Goal: Transaction & Acquisition: Purchase product/service

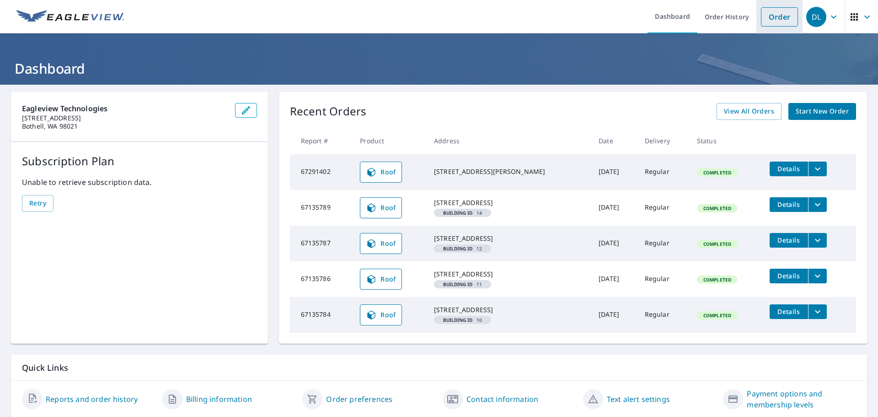
click at [769, 16] on link "Order" at bounding box center [779, 16] width 37 height 19
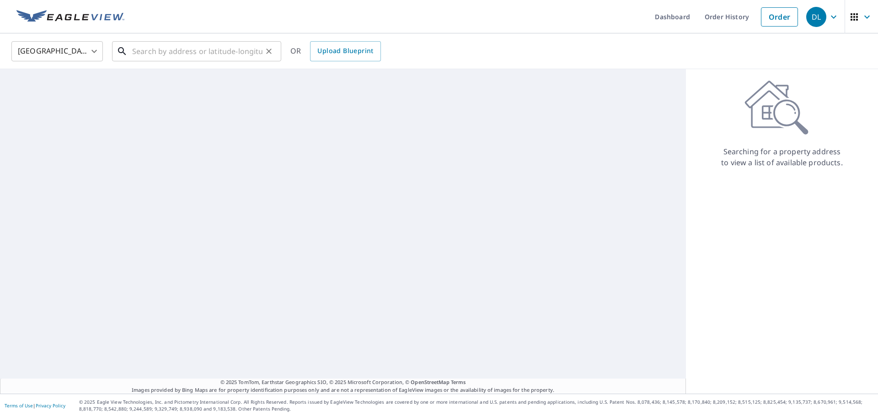
click at [182, 51] on input "text" at bounding box center [197, 51] width 130 height 26
paste input "[STREET_ADDRESS]"
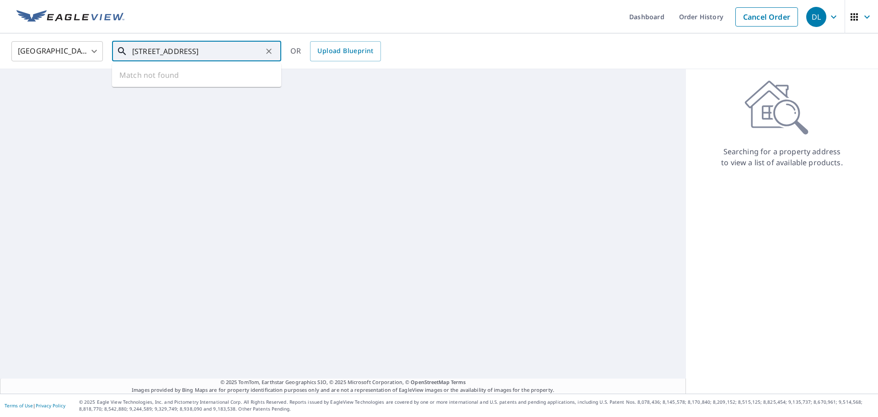
scroll to position [0, 31]
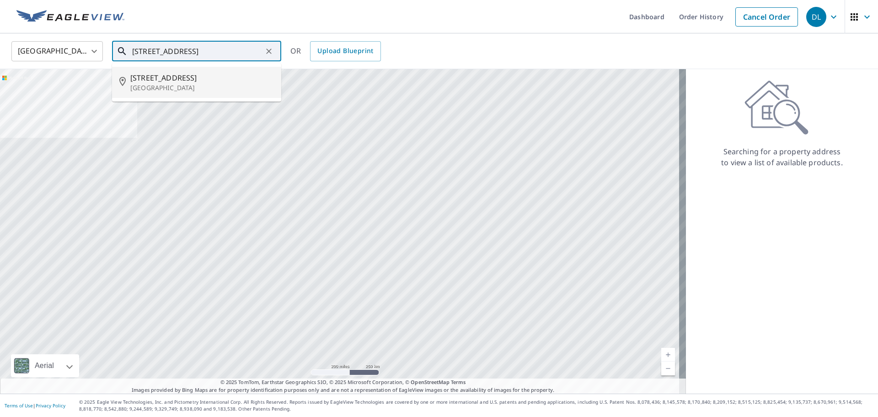
click at [147, 83] on p "[GEOGRAPHIC_DATA]" at bounding box center [202, 87] width 144 height 9
type input "[STREET_ADDRESS]"
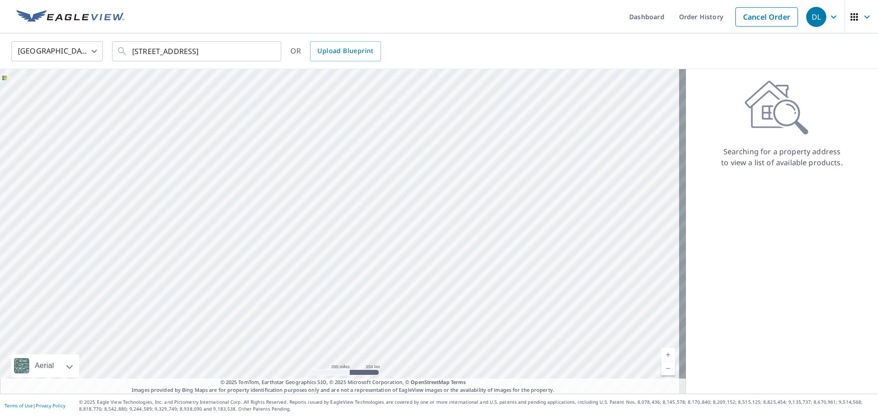
scroll to position [0, 0]
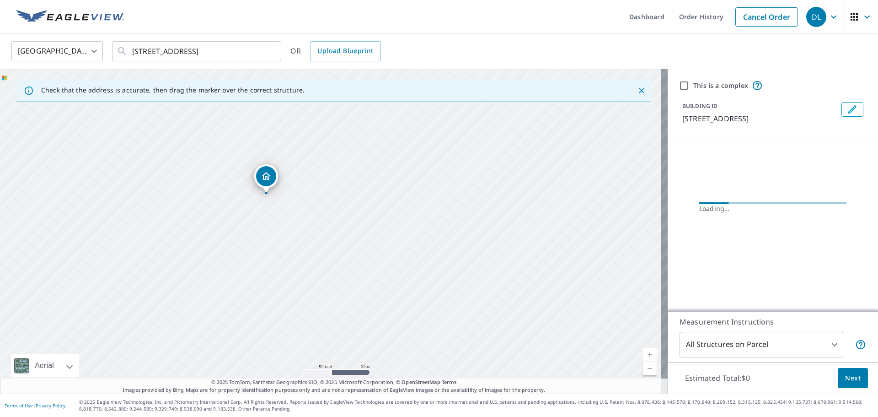
drag, startPoint x: 283, startPoint y: 233, endPoint x: 339, endPoint y: 238, distance: 56.0
click at [339, 238] on div "[STREET_ADDRESS]" at bounding box center [334, 231] width 668 height 324
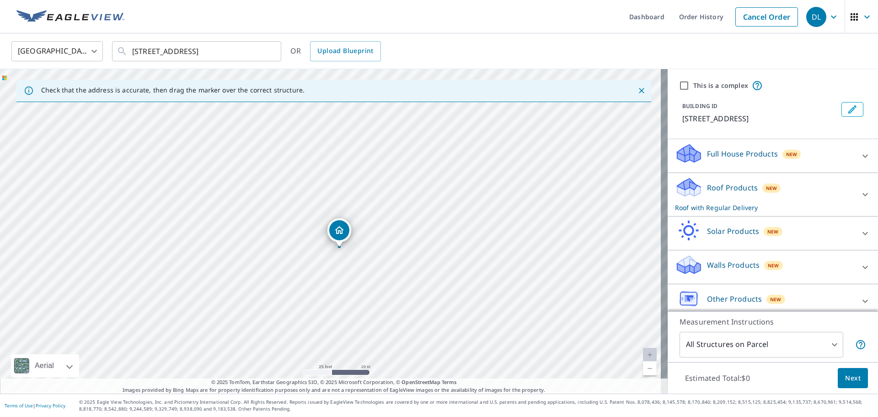
drag, startPoint x: 282, startPoint y: 199, endPoint x: 331, endPoint y: 237, distance: 61.6
click at [289, 214] on div "[STREET_ADDRESS]" at bounding box center [334, 231] width 668 height 324
drag, startPoint x: 401, startPoint y: 241, endPoint x: 402, endPoint y: 225, distance: 15.6
click at [402, 240] on div "[STREET_ADDRESS]" at bounding box center [334, 231] width 668 height 324
drag, startPoint x: 313, startPoint y: 313, endPoint x: 332, endPoint y: 279, distance: 39.1
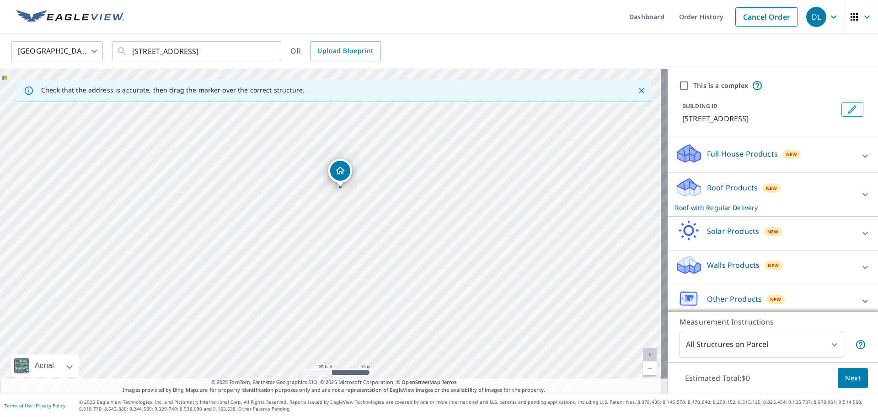
click at [332, 279] on div "[STREET_ADDRESS]" at bounding box center [334, 231] width 668 height 324
drag, startPoint x: 336, startPoint y: 315, endPoint x: 368, endPoint y: 300, distance: 35.2
click at [368, 300] on div "[STREET_ADDRESS]" at bounding box center [334, 231] width 668 height 324
